Goal: Task Accomplishment & Management: Use online tool/utility

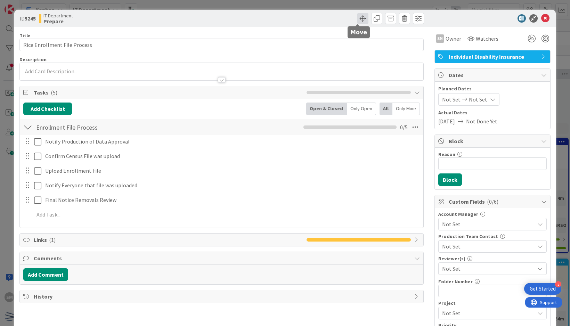
click at [357, 15] on span at bounding box center [362, 18] width 11 height 11
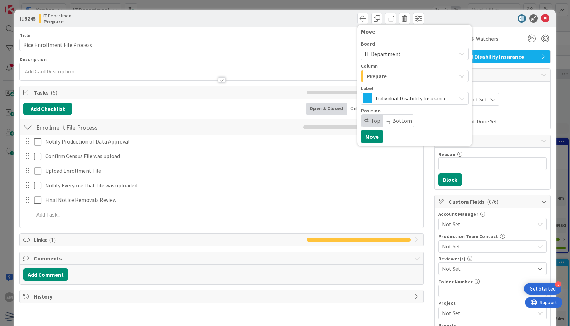
click at [393, 75] on div "Prepare" at bounding box center [410, 76] width 91 height 11
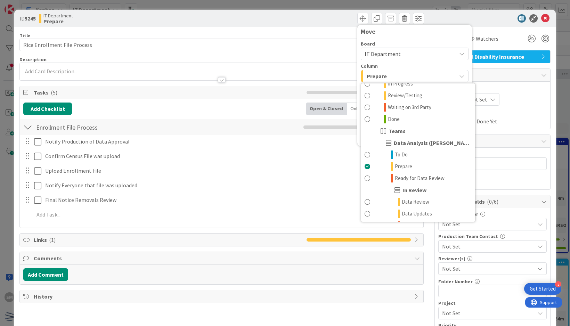
scroll to position [151, 0]
click at [409, 177] on span "Ready for Data Review" at bounding box center [420, 178] width 50 height 8
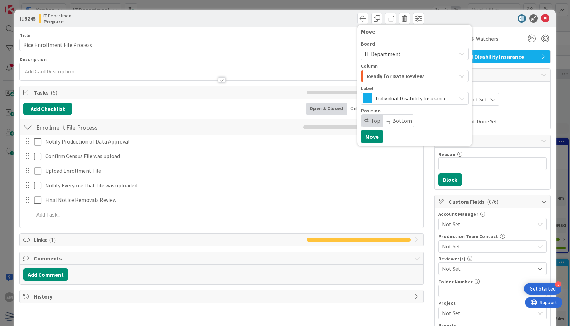
click at [512, 95] on div "Not Set Not Set" at bounding box center [493, 99] width 109 height 13
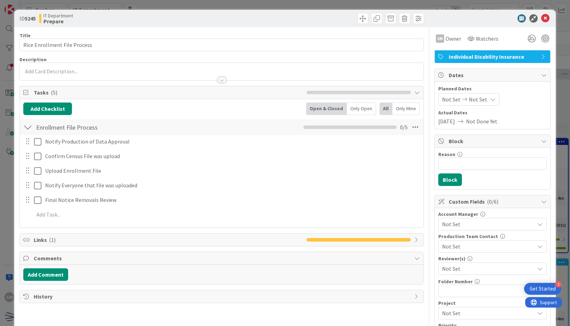
click at [455, 117] on span "[DATE]" at bounding box center [447, 121] width 17 height 8
click at [476, 100] on span "Not Set" at bounding box center [478, 99] width 18 height 8
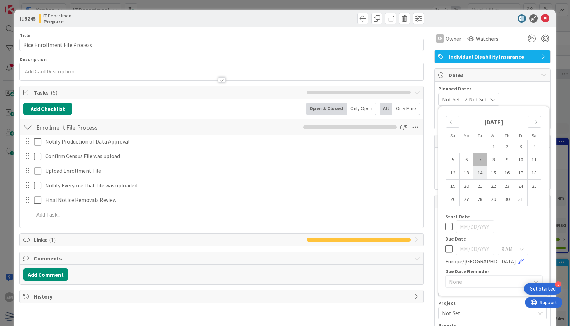
click at [477, 169] on td "14" at bounding box center [481, 173] width 14 height 13
type input "[DATE]"
click at [517, 91] on span "Planned Dates" at bounding box center [493, 88] width 109 height 7
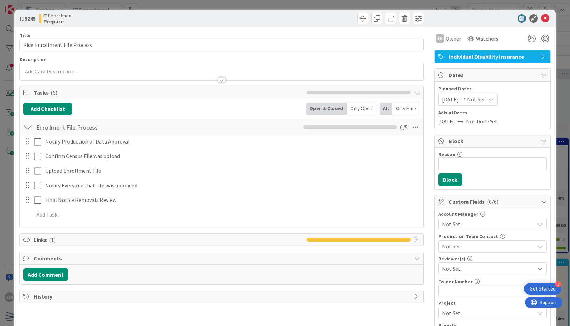
click at [449, 118] on span "[DATE]" at bounding box center [447, 121] width 17 height 8
click at [357, 19] on span at bounding box center [362, 18] width 11 height 11
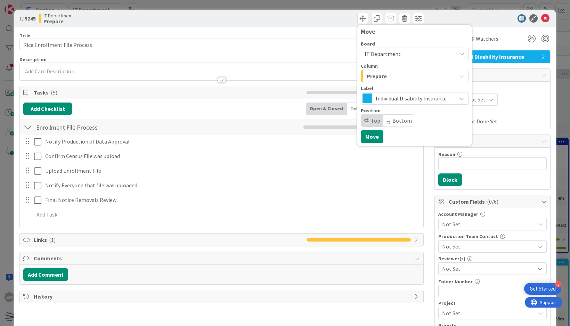
click at [379, 78] on span "Prepare" at bounding box center [377, 76] width 20 height 9
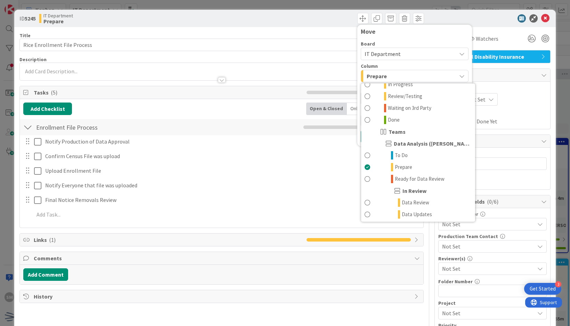
scroll to position [150, 0]
click at [389, 175] on link "Ready for Data Review" at bounding box center [418, 178] width 114 height 12
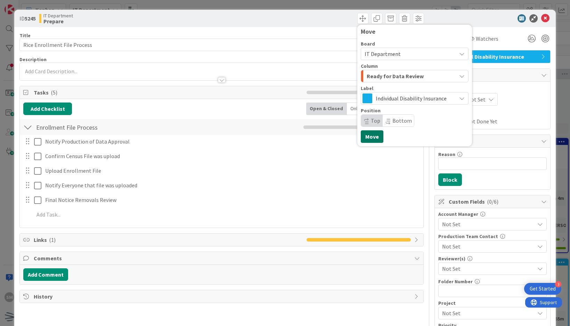
click at [368, 137] on button "Move" at bounding box center [372, 136] width 23 height 13
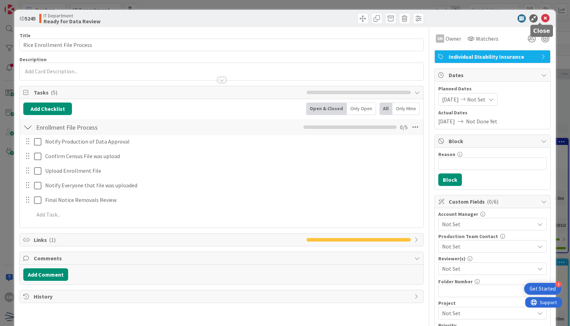
click at [541, 16] on icon at bounding box center [545, 18] width 8 height 8
